Goal: Complete application form: Complete application form

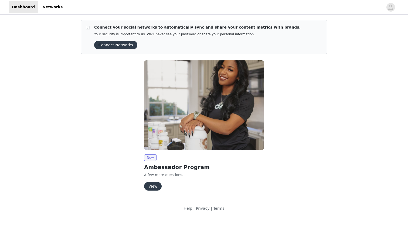
click at [151, 188] on button "View" at bounding box center [153, 186] width 18 height 9
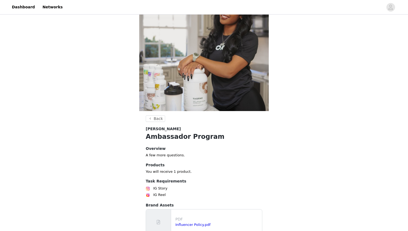
scroll to position [75, 0]
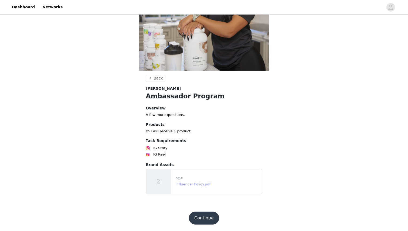
click at [197, 185] on link "Influencer Policy.pdf" at bounding box center [193, 185] width 35 height 4
click at [213, 215] on button "Continue" at bounding box center [204, 218] width 30 height 13
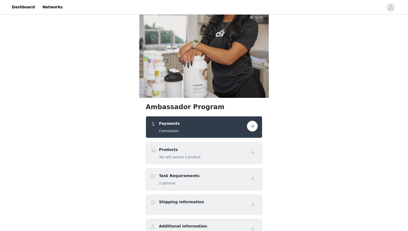
scroll to position [59, 0]
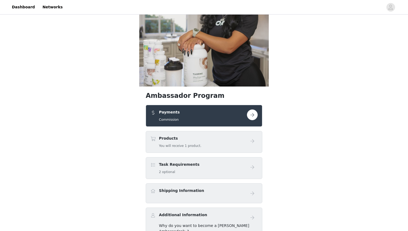
click at [254, 116] on button "button" at bounding box center [252, 115] width 11 height 11
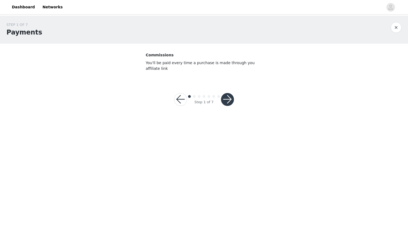
click at [230, 99] on button "button" at bounding box center [227, 99] width 13 height 13
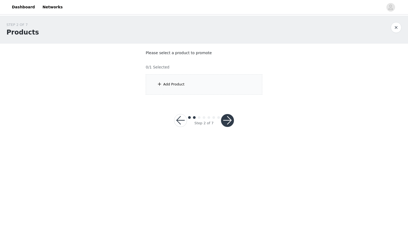
click at [178, 83] on div "Add Product" at bounding box center [173, 84] width 21 height 5
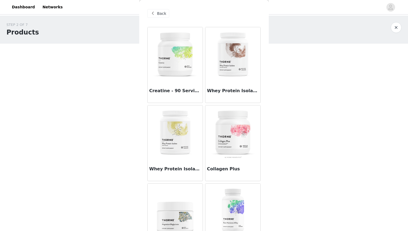
click at [178, 83] on div "Creatine - 90 Servings" at bounding box center [175, 92] width 55 height 22
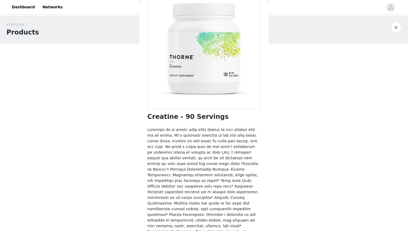
scroll to position [168, 0]
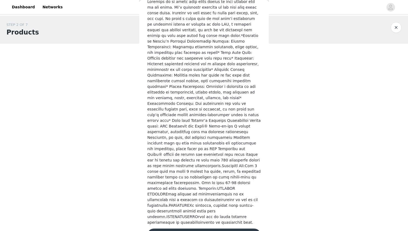
click at [183, 229] on button "Add Product" at bounding box center [203, 235] width 113 height 13
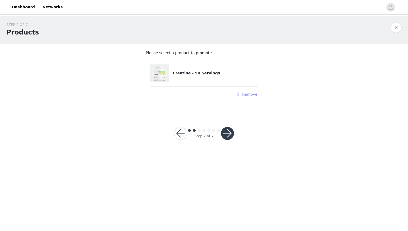
click at [246, 94] on button "Remove" at bounding box center [247, 94] width 22 height 6
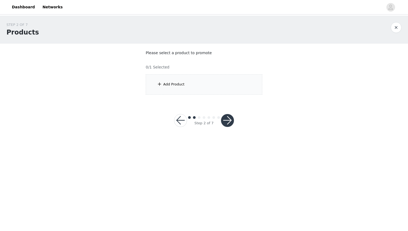
click at [176, 85] on div "Add Product" at bounding box center [173, 84] width 21 height 5
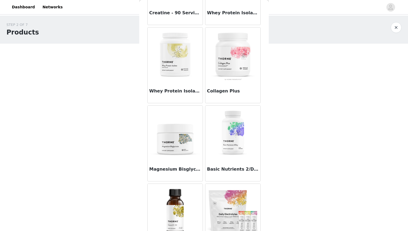
scroll to position [108, 0]
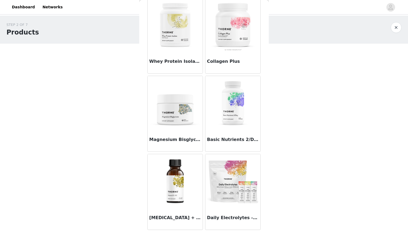
click at [241, 49] on img at bounding box center [233, 25] width 54 height 54
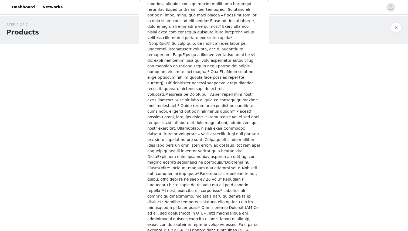
scroll to position [417, 0]
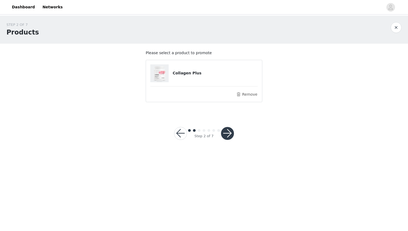
click at [230, 139] on button "button" at bounding box center [227, 133] width 13 height 13
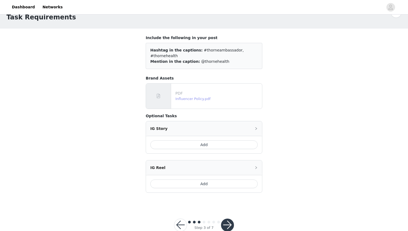
scroll to position [23, 0]
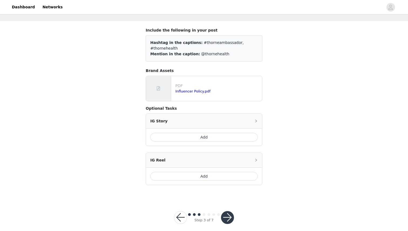
click at [202, 133] on button "Add" at bounding box center [203, 137] width 107 height 9
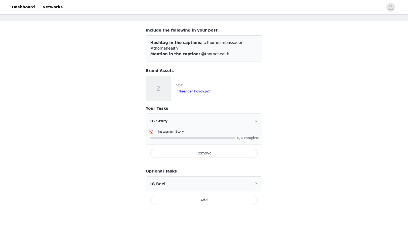
click at [257, 120] on icon "icon: right" at bounding box center [256, 121] width 3 height 2
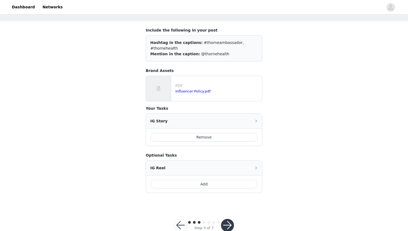
click at [228, 220] on button "button" at bounding box center [227, 225] width 13 height 13
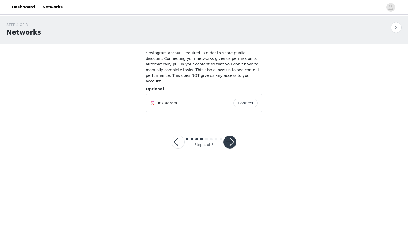
click at [245, 99] on button "Connect" at bounding box center [246, 103] width 24 height 9
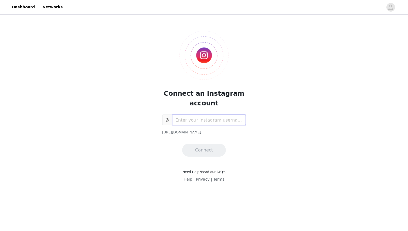
click at [185, 120] on input "text" at bounding box center [209, 120] width 74 height 11
type input "cierra_nicole"
click at [192, 149] on button "Connect" at bounding box center [204, 150] width 44 height 13
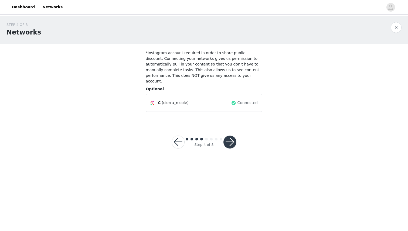
click at [232, 136] on button "button" at bounding box center [230, 142] width 13 height 13
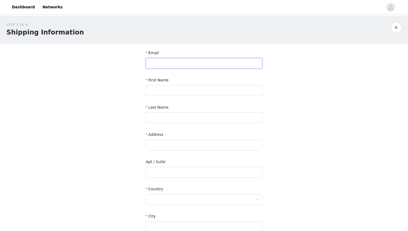
click at [185, 65] on input "text" at bounding box center [204, 63] width 117 height 11
type input "[EMAIL_ADDRESS][DOMAIN_NAME]"
type input "Cierra"
type input "Harbour"
type input "[STREET_ADDRESS]"
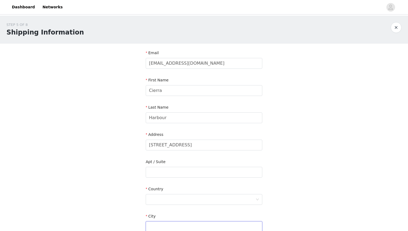
type input "[GEOGRAPHIC_DATA]"
type input "92841"
type input "7148877112"
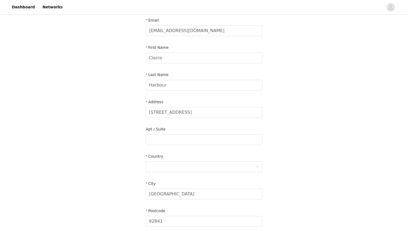
scroll to position [33, 0]
click at [221, 167] on div at bounding box center [202, 167] width 107 height 10
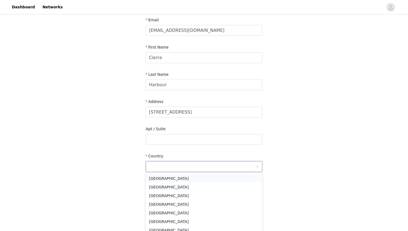
click at [208, 177] on li "[GEOGRAPHIC_DATA]" at bounding box center [204, 178] width 117 height 9
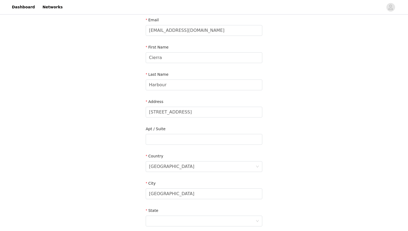
scroll to position [137, 0]
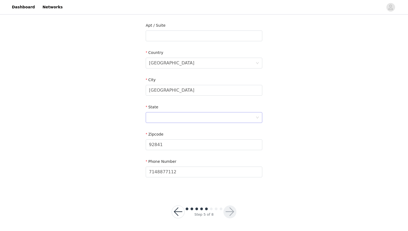
click at [231, 119] on div at bounding box center [202, 118] width 107 height 10
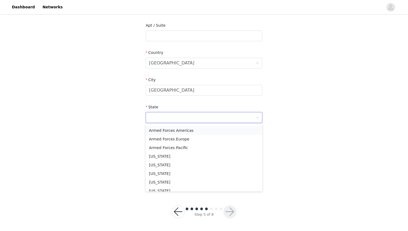
scroll to position [46, 0]
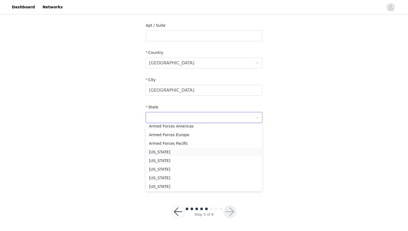
click at [197, 151] on li "[US_STATE]" at bounding box center [204, 152] width 117 height 9
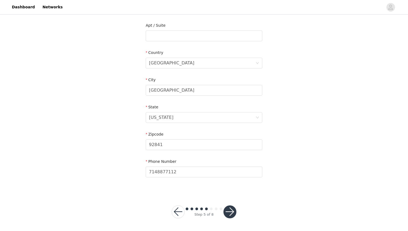
click at [232, 211] on button "button" at bounding box center [230, 212] width 13 height 13
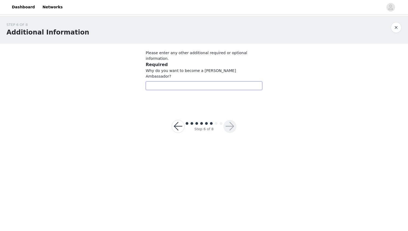
click at [214, 82] on input "text" at bounding box center [204, 86] width 117 height 9
click at [228, 82] on input "I am a registered dietitian of 4 years located in southern [US_STATE]" at bounding box center [204, 86] width 117 height 9
drag, startPoint x: 255, startPoint y: 74, endPoint x: 263, endPoint y: 74, distance: 7.8
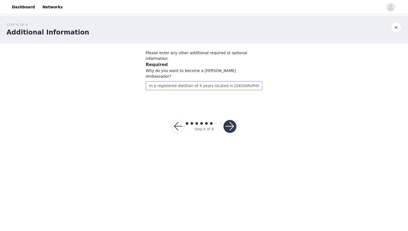
click at [263, 74] on section "Please enter any other additional required or optional information. Required Wh…" at bounding box center [204, 75] width 130 height 63
click at [246, 82] on input "I am a registered dietitian of 4 years located in [GEOGRAPHIC_DATA][US_STATE]. …" at bounding box center [204, 86] width 117 height 9
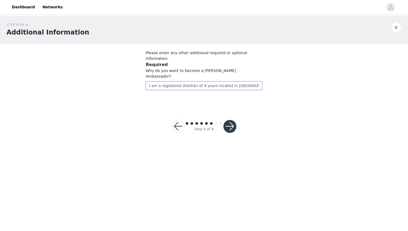
drag, startPoint x: 260, startPoint y: 74, endPoint x: 121, endPoint y: 75, distance: 139.1
click at [121, 75] on div "STEP 6 OF 8 Additional Information Please enter any other additional required o…" at bounding box center [204, 62] width 408 height 92
paste input "As a registered dietitian with 4 years of experience and a private practice in …"
type input "As a registered dietitian with 4 years of experience and a private practice in …"
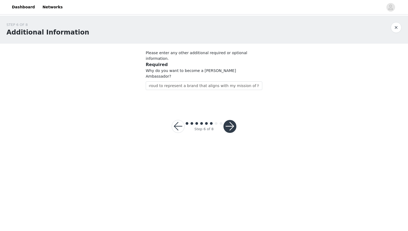
scroll to position [0, 0]
click at [230, 120] on button "button" at bounding box center [230, 126] width 13 height 13
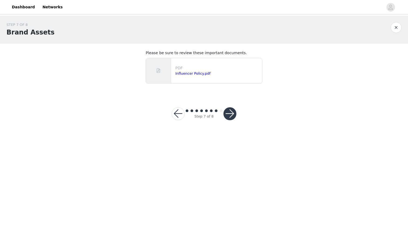
click at [230, 115] on button "button" at bounding box center [230, 113] width 13 height 13
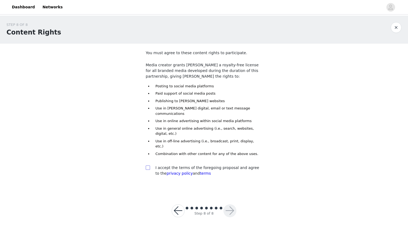
click at [149, 166] on input "checkbox" at bounding box center [148, 168] width 4 height 4
checkbox input "true"
click at [227, 205] on button "button" at bounding box center [230, 211] width 13 height 13
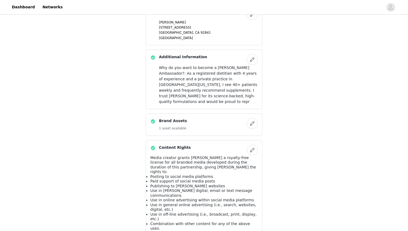
scroll to position [307, 0]
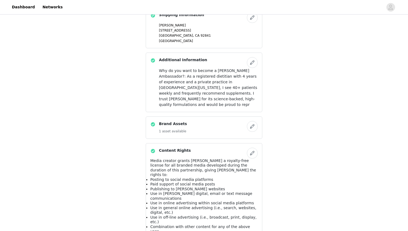
click at [251, 121] on button "button" at bounding box center [252, 126] width 11 height 11
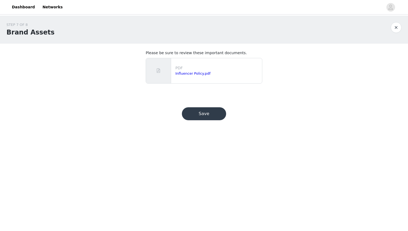
click at [202, 114] on button "Save" at bounding box center [204, 113] width 44 height 13
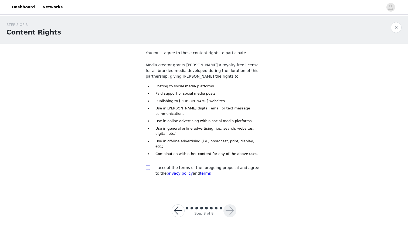
click at [147, 166] on input "checkbox" at bounding box center [148, 168] width 4 height 4
checkbox input "true"
click at [228, 205] on button "button" at bounding box center [230, 211] width 13 height 13
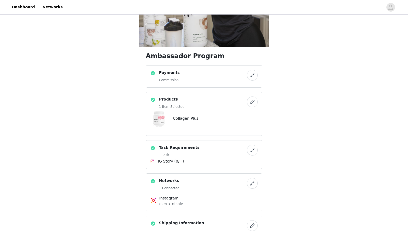
scroll to position [103, 0]
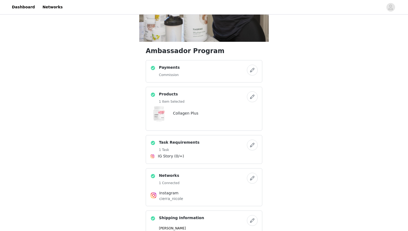
click at [252, 101] on button "button" at bounding box center [252, 97] width 11 height 11
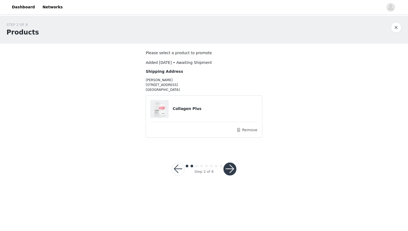
click at [178, 172] on button "button" at bounding box center [178, 169] width 13 height 13
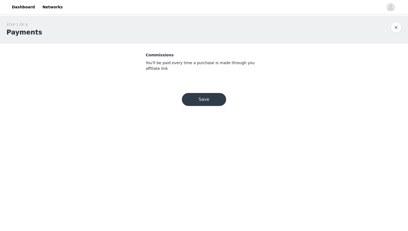
click at [398, 30] on button "button" at bounding box center [396, 27] width 11 height 11
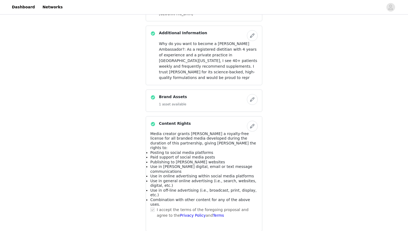
scroll to position [360, 0]
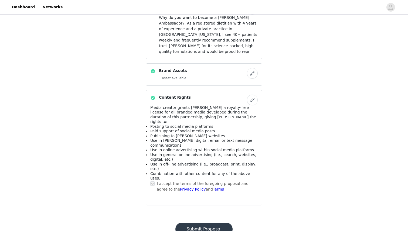
click at [202, 223] on button "Submit Proposal" at bounding box center [204, 229] width 57 height 13
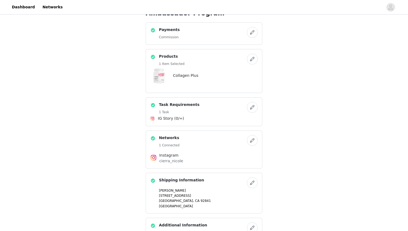
scroll to position [0, 0]
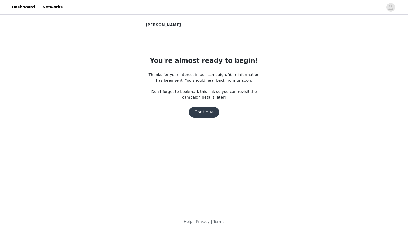
click at [207, 112] on button "Continue" at bounding box center [204, 112] width 30 height 11
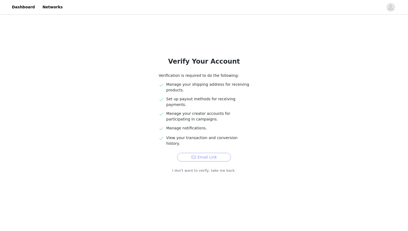
click at [188, 153] on button "Email Link" at bounding box center [204, 157] width 54 height 9
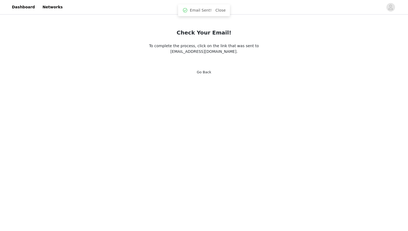
click at [205, 73] on link "Go Back" at bounding box center [204, 72] width 15 height 4
